Goal: Check status: Check status

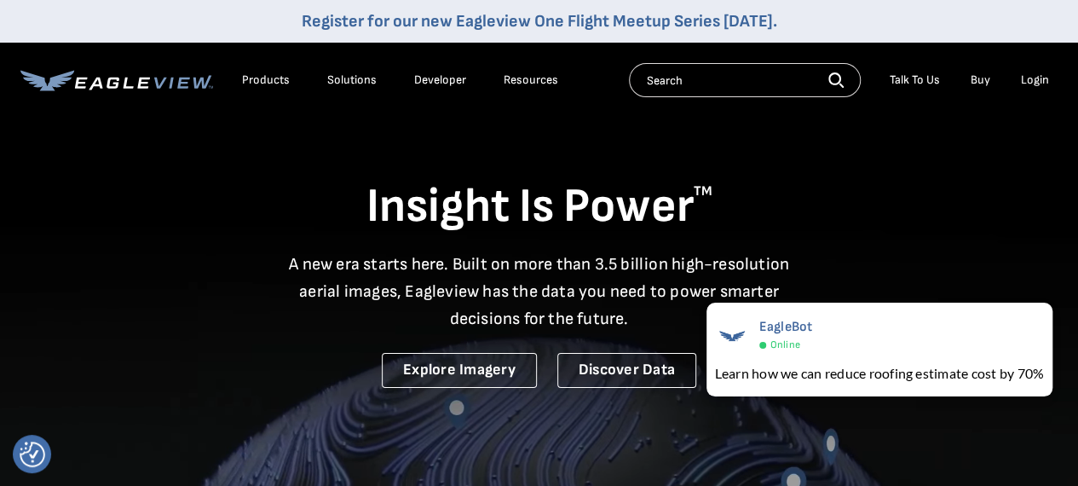
click at [1043, 73] on div "Login" at bounding box center [1035, 79] width 28 height 15
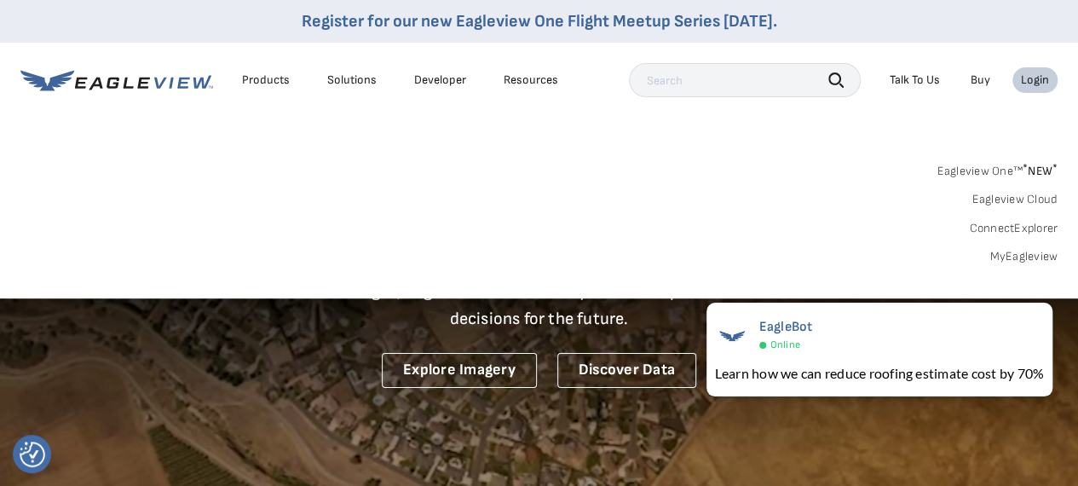
click at [1041, 79] on div "Login" at bounding box center [1035, 79] width 28 height 15
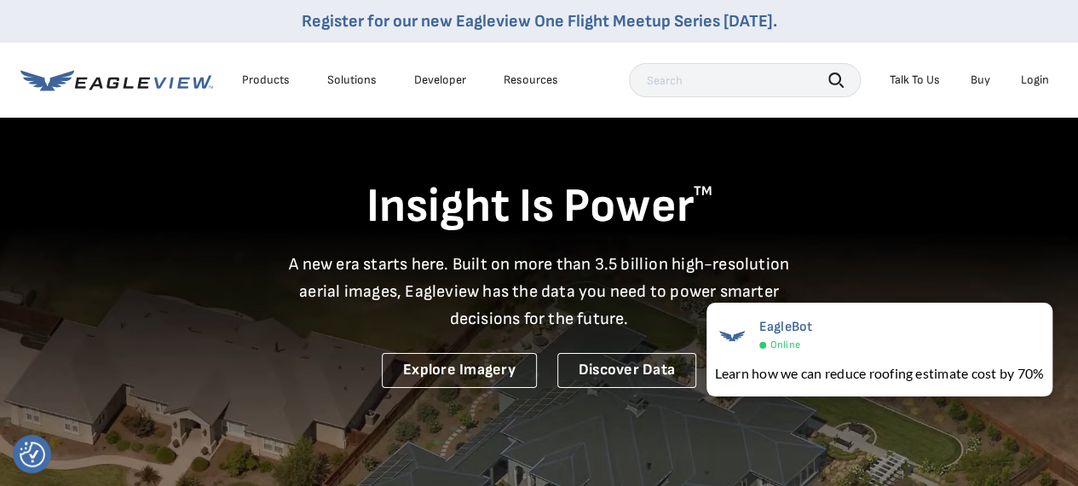
click at [1038, 86] on div "Login" at bounding box center [1035, 79] width 28 height 15
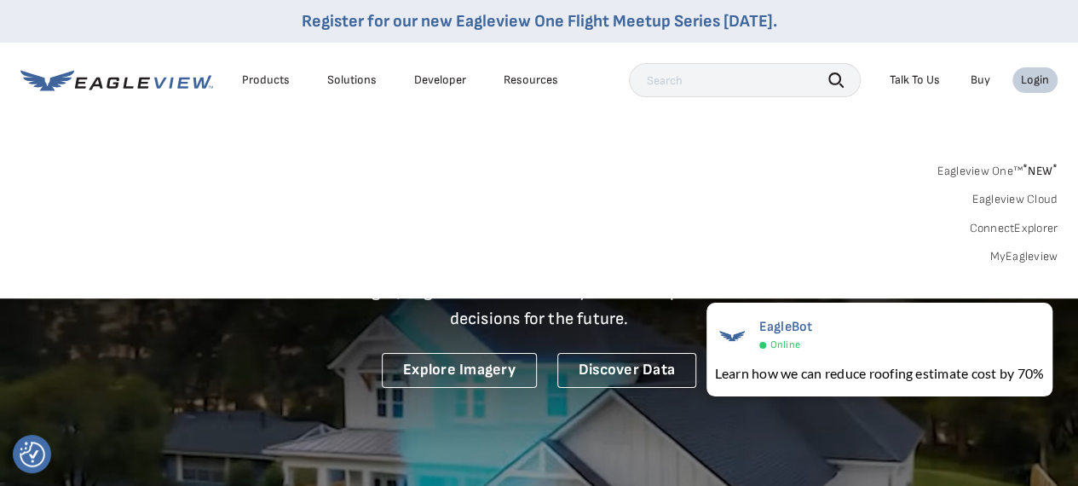
click at [1025, 251] on link "MyEagleview" at bounding box center [1024, 256] width 68 height 15
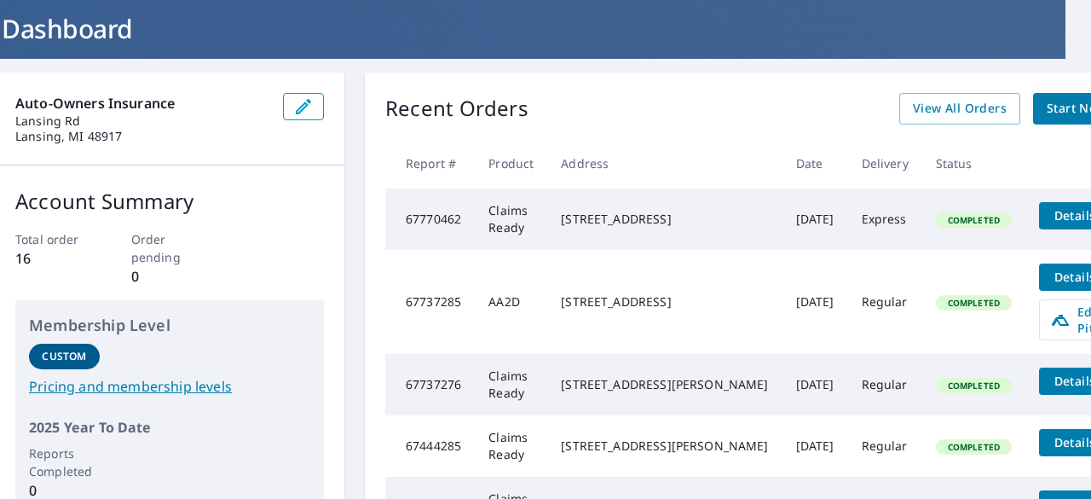
scroll to position [85, 26]
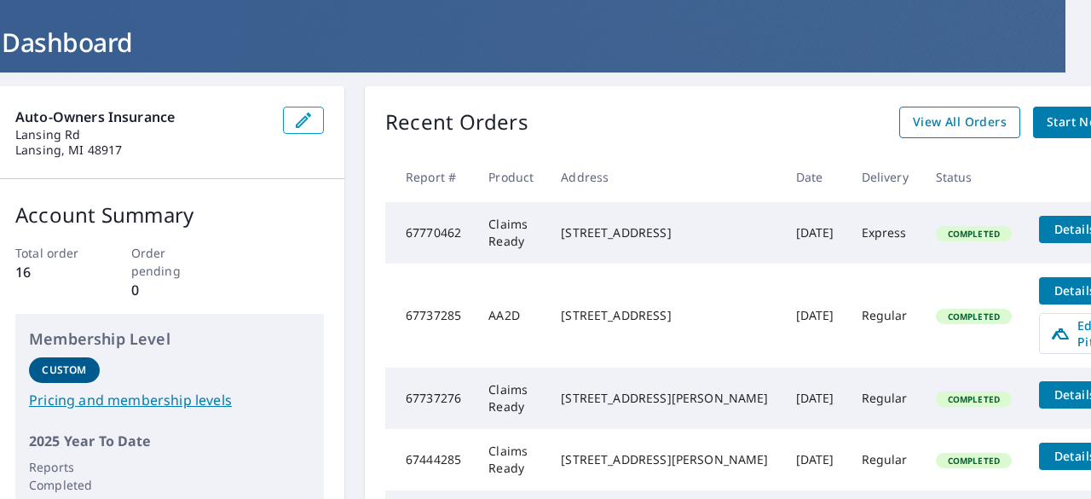
click at [913, 129] on span "View All Orders" at bounding box center [960, 122] width 94 height 21
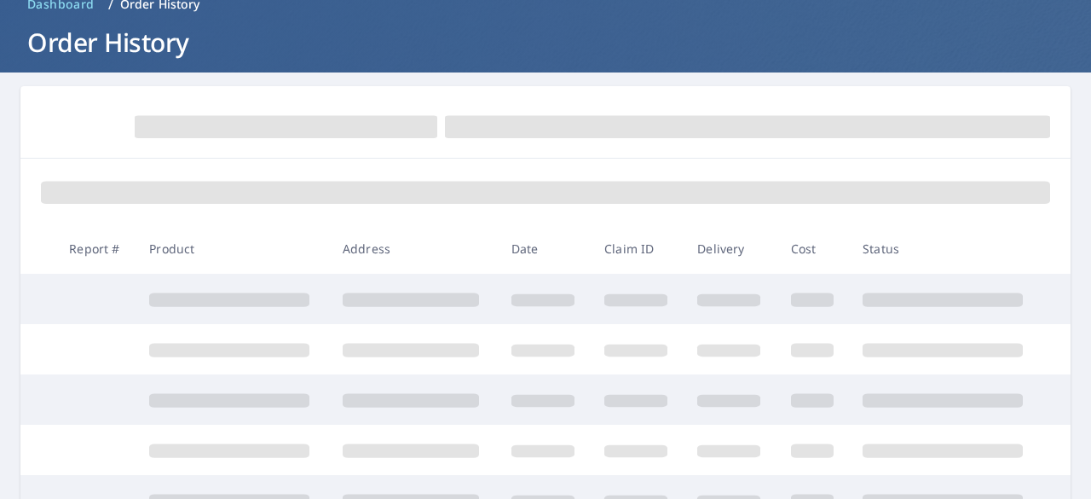
scroll to position [85, 0]
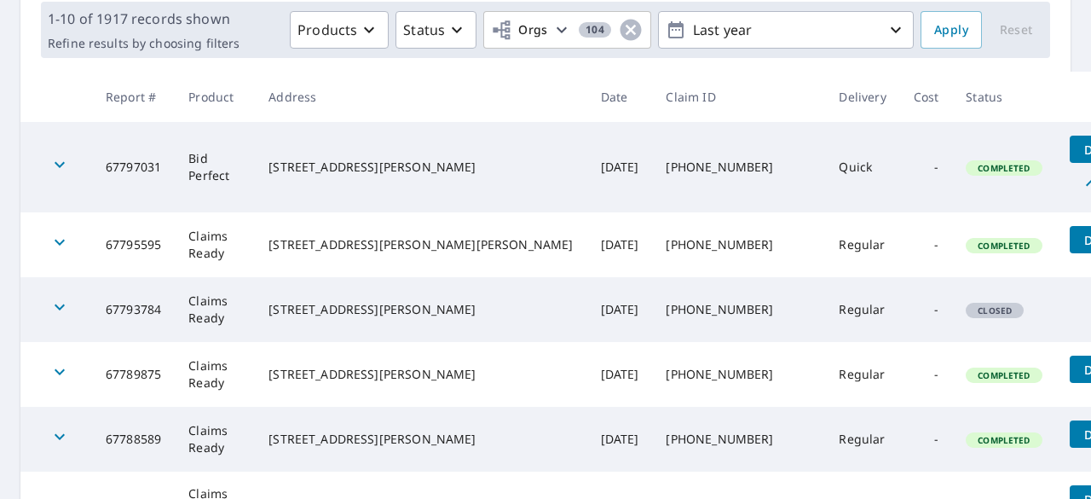
scroll to position [85, 0]
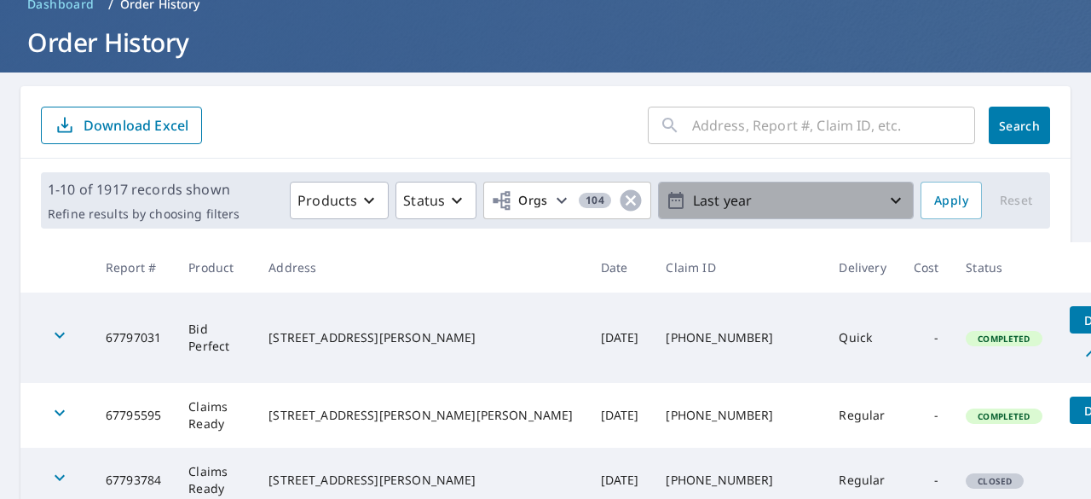
click at [825, 205] on p "Last year" at bounding box center [785, 201] width 199 height 30
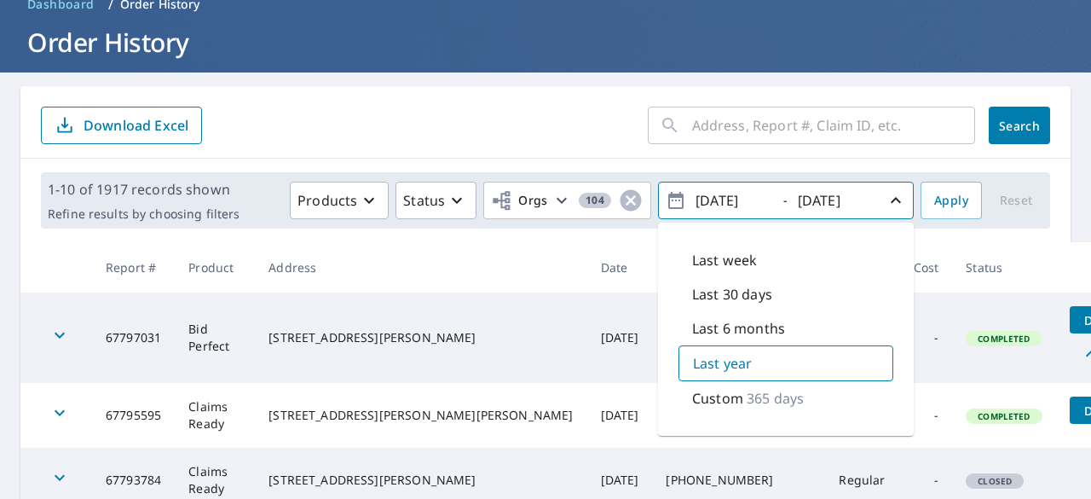
click at [735, 327] on p "Last 6 months" at bounding box center [738, 328] width 93 height 20
type input "[DATE]"
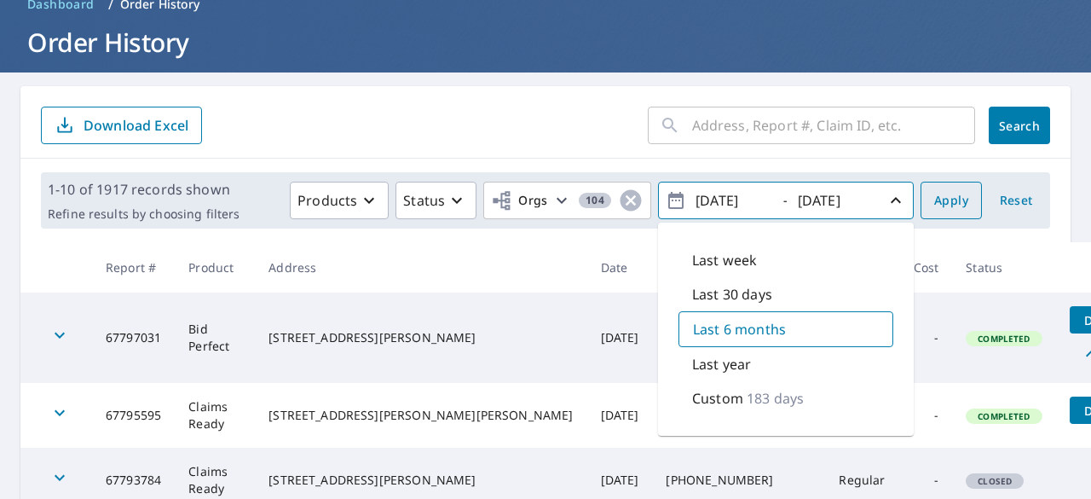
click at [944, 198] on span "Apply" at bounding box center [951, 200] width 34 height 21
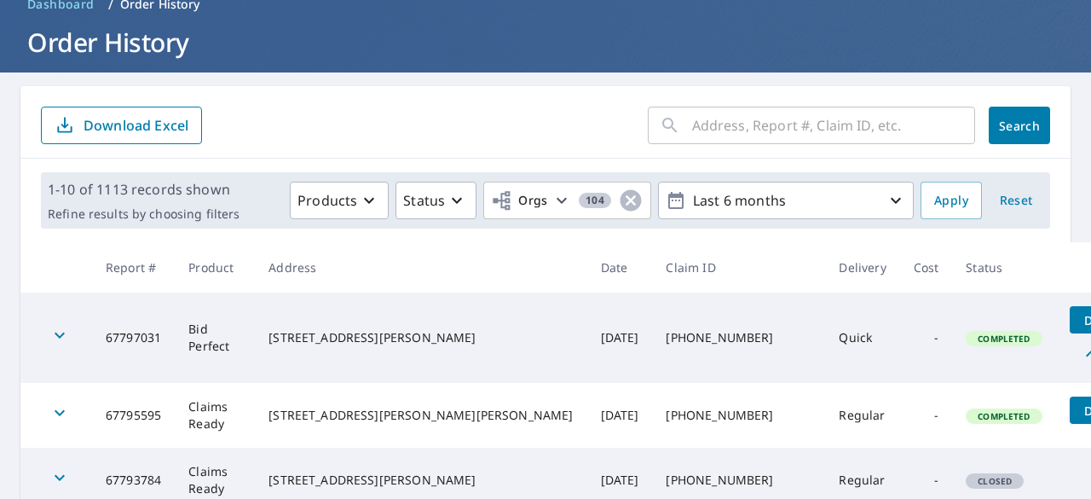
click at [828, 136] on input "text" at bounding box center [833, 125] width 283 height 48
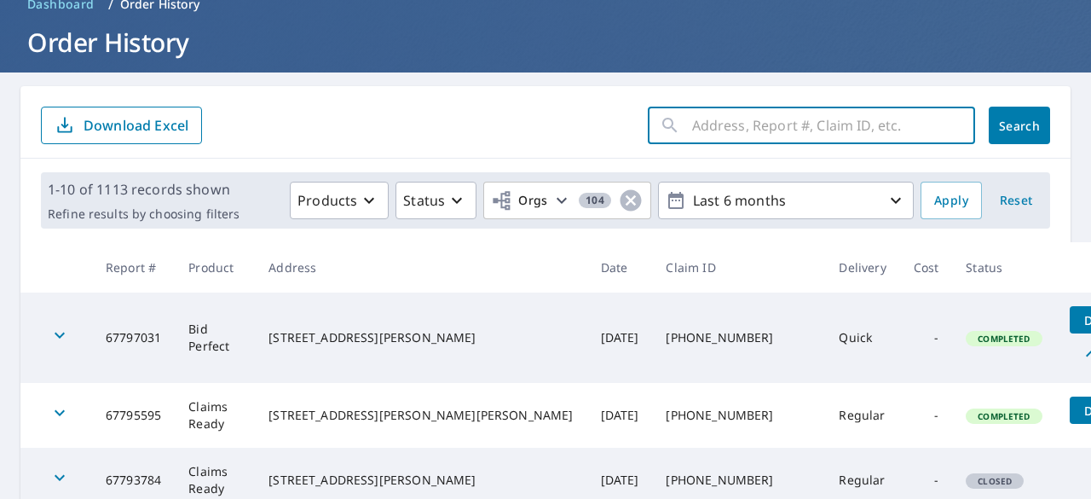
paste input "[STREET_ADDRESS][PERSON_NAME]"
type input "[STREET_ADDRESS][PERSON_NAME]"
click at [999, 113] on button "Search" at bounding box center [1019, 126] width 61 height 38
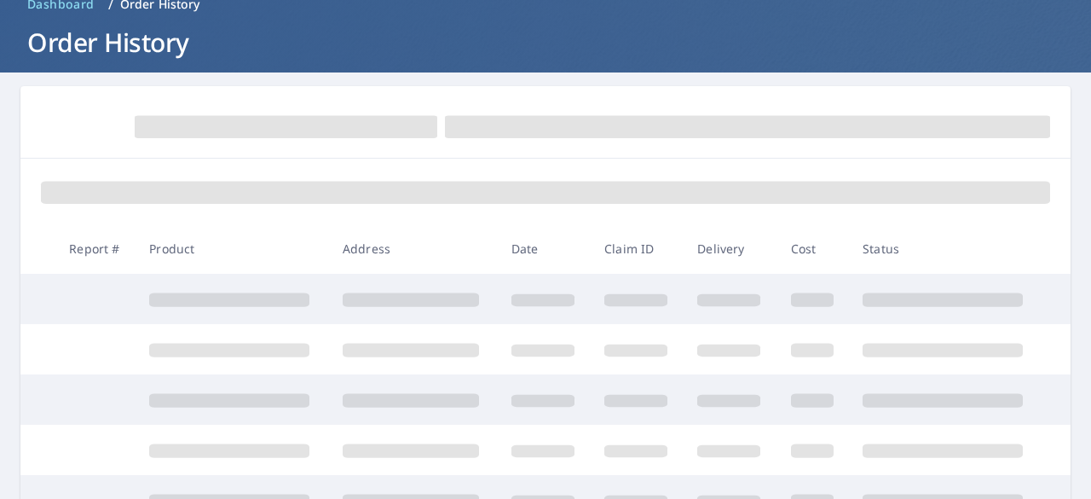
scroll to position [14, 0]
